Goal: Book appointment/travel/reservation

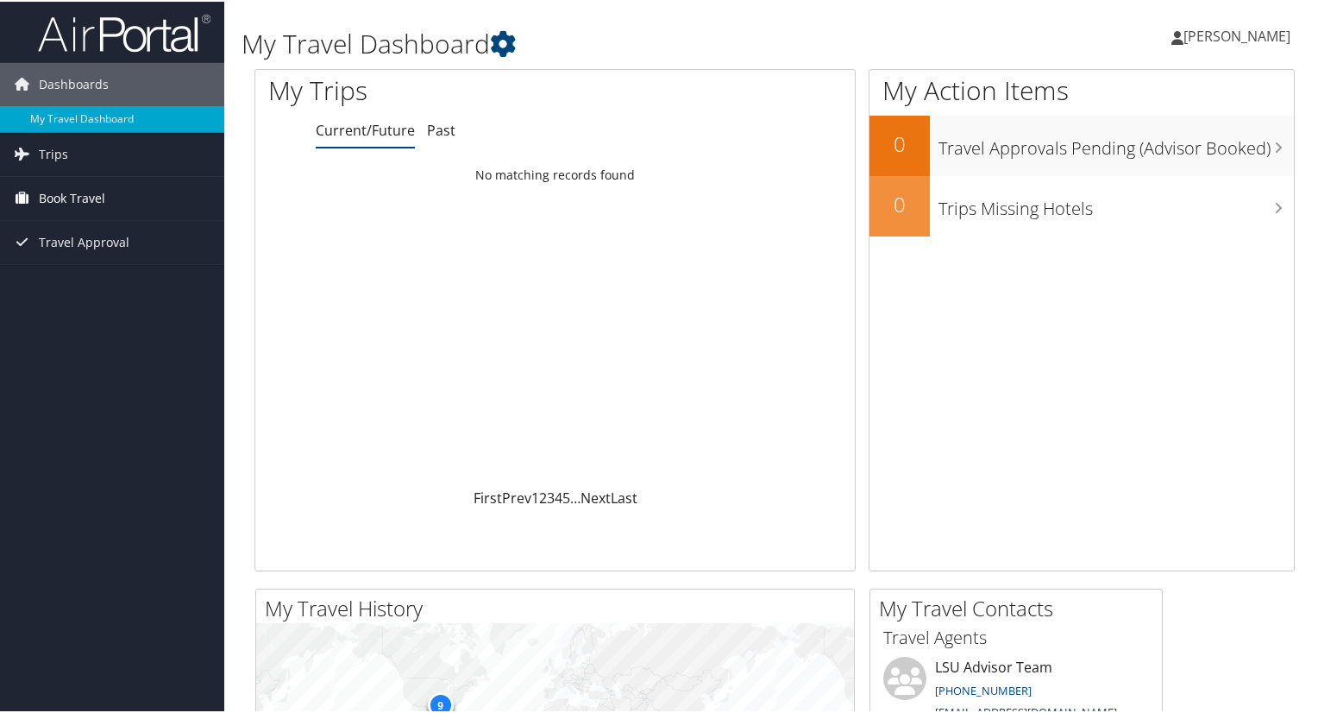
click at [87, 201] on span "Book Travel" at bounding box center [72, 196] width 66 height 43
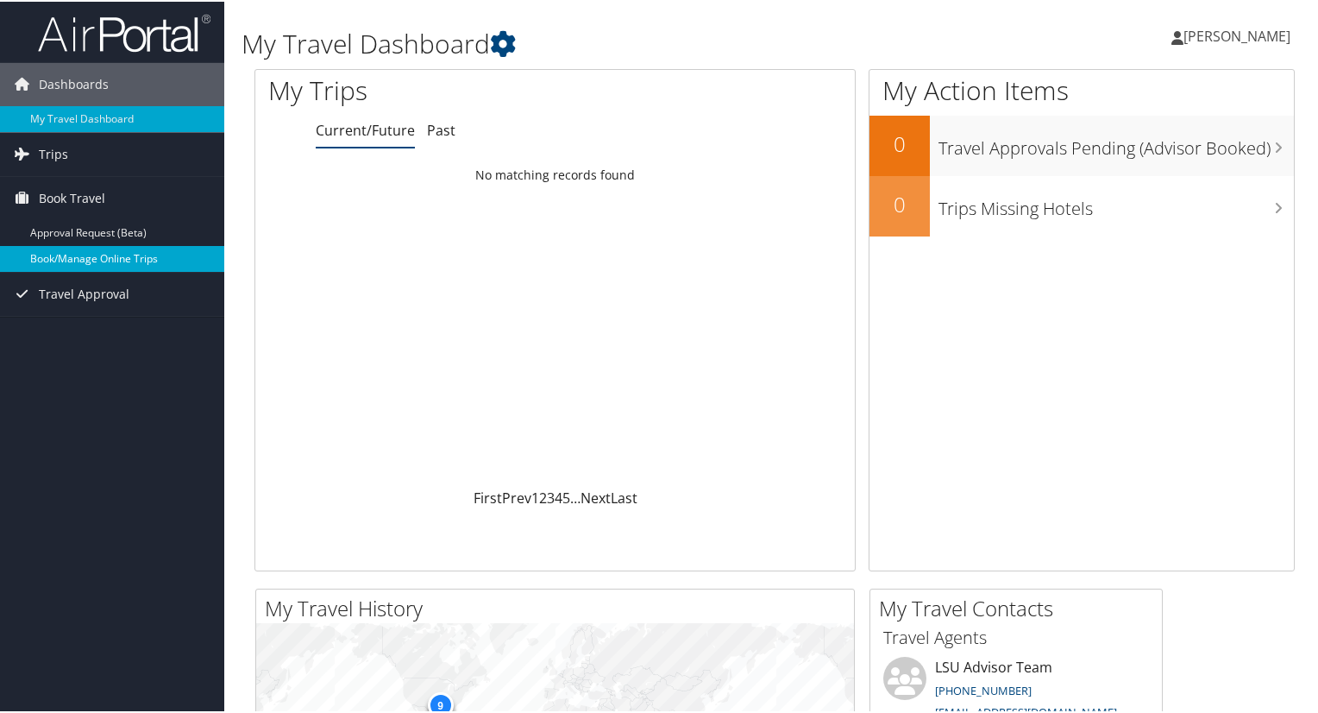
click at [104, 255] on link "Book/Manage Online Trips" at bounding box center [112, 257] width 224 height 26
click at [95, 256] on link "Book/Manage Online Trips" at bounding box center [112, 257] width 224 height 26
